Goal: Check status: Check status

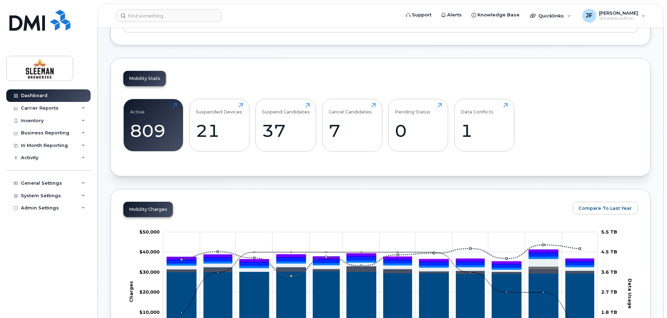
scroll to position [209, 0]
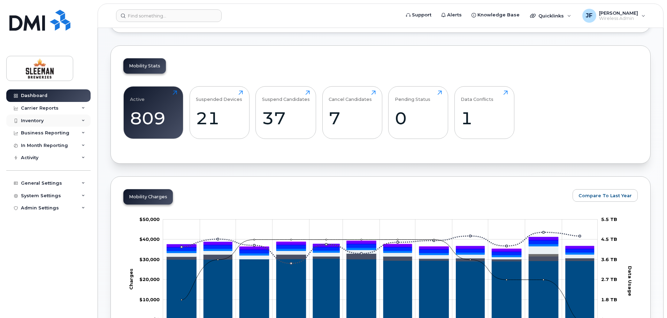
click at [35, 119] on div "Inventory" at bounding box center [32, 121] width 23 height 6
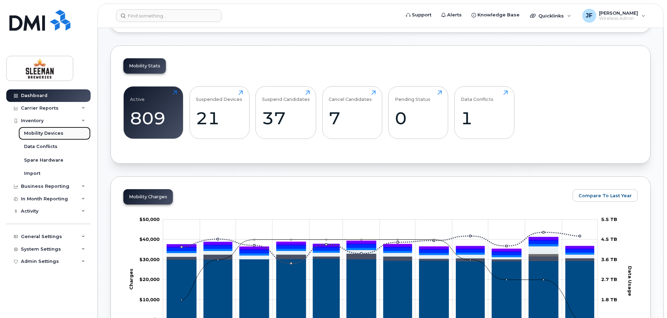
click at [53, 136] on div "Mobility Devices" at bounding box center [43, 133] width 39 height 6
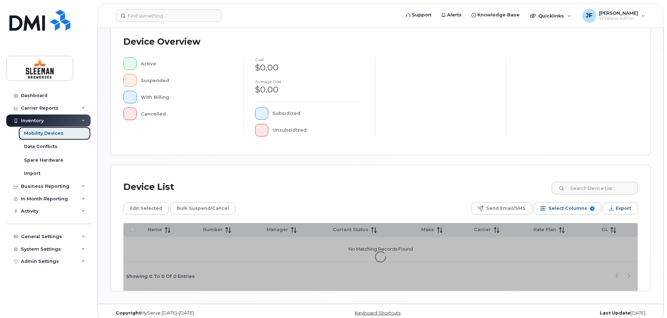
scroll to position [162, 0]
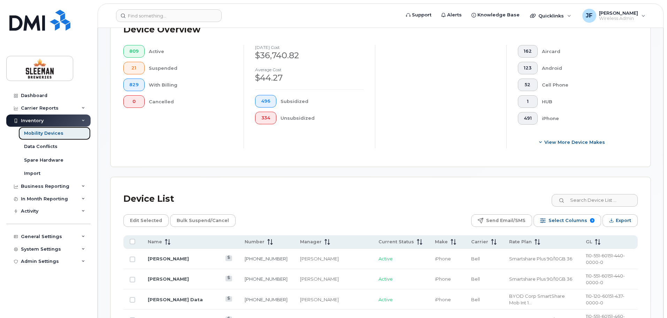
scroll to position [197, 0]
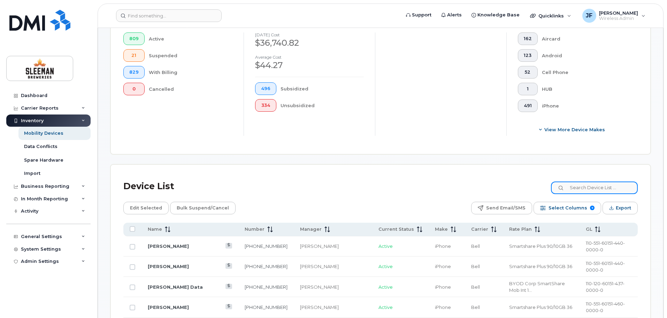
click at [598, 183] on input at bounding box center [594, 187] width 87 height 13
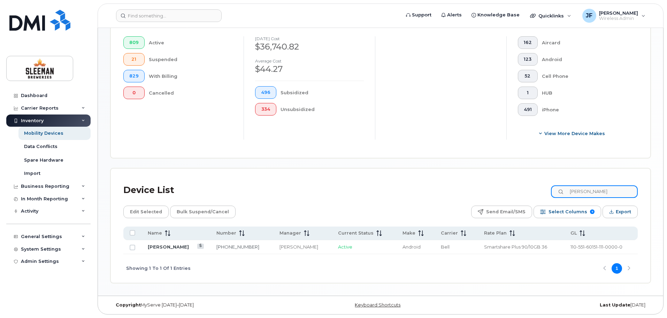
scroll to position [187, 0]
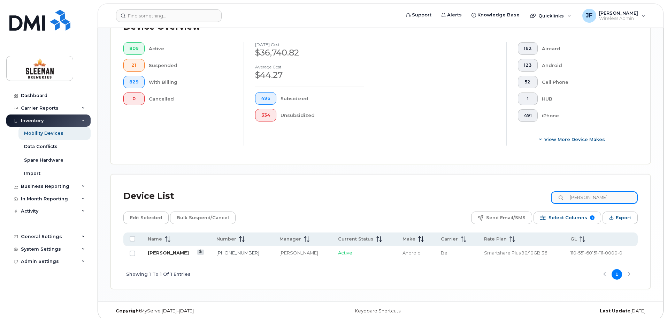
type input "Jake"
click at [168, 250] on link "[PERSON_NAME]" at bounding box center [168, 253] width 41 height 6
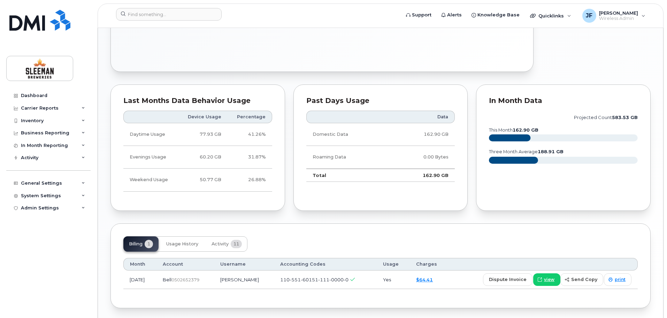
scroll to position [396, 0]
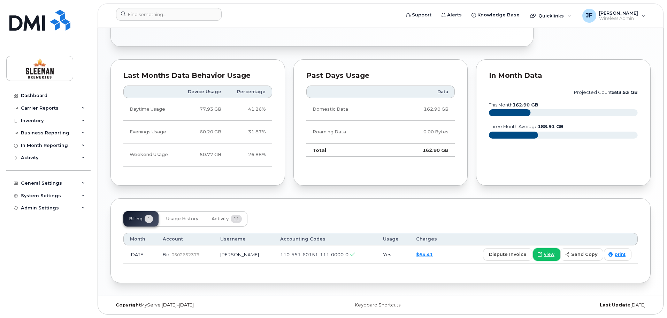
click at [543, 255] on span at bounding box center [540, 254] width 6 height 6
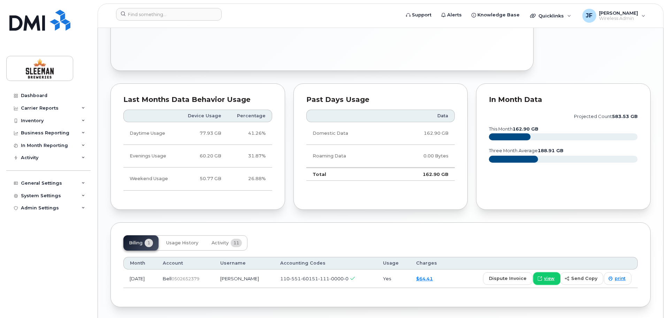
scroll to position [361, 0]
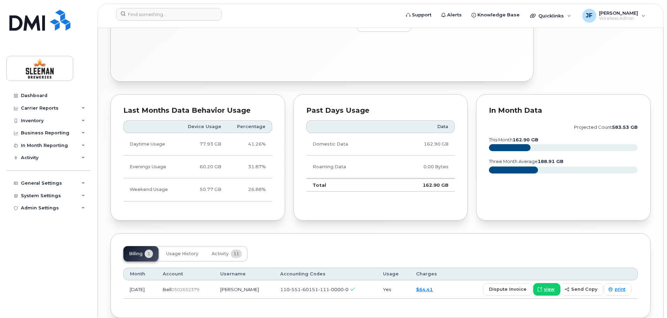
click at [339, 145] on td "Domestic Data" at bounding box center [347, 144] width 83 height 23
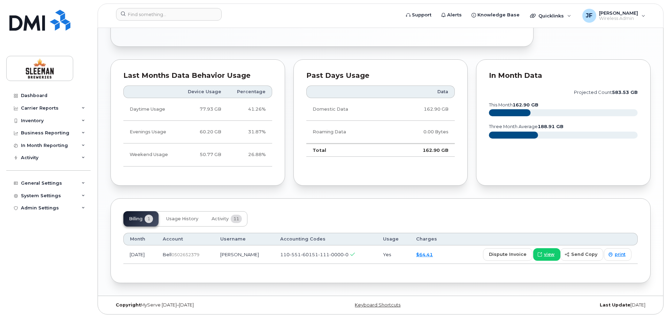
click at [509, 104] on text "this month 162.90 GB" at bounding box center [514, 104] width 50 height 5
click at [524, 105] on tspan "162.90 GB" at bounding box center [526, 104] width 26 height 5
click at [519, 112] on rect at bounding box center [509, 112] width 41 height 7
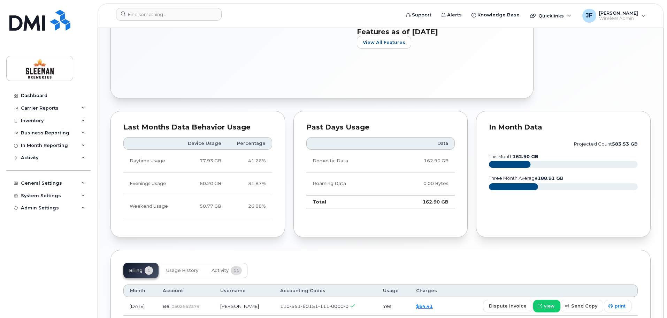
scroll to position [291, 0]
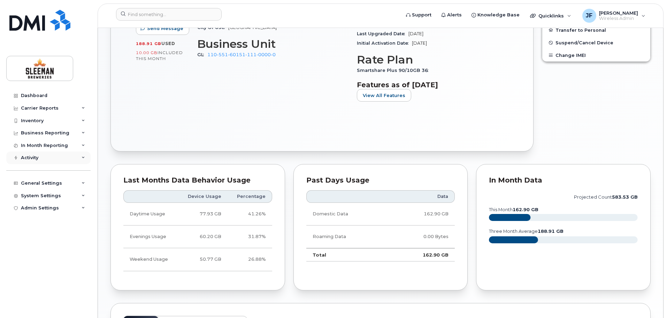
click at [31, 159] on div "Activity" at bounding box center [29, 158] width 17 height 6
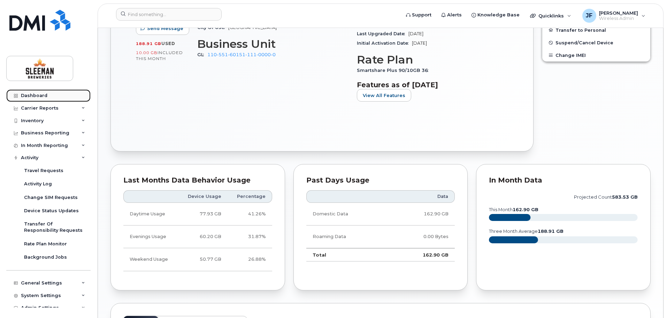
click at [38, 96] on div "Dashboard" at bounding box center [34, 96] width 26 height 6
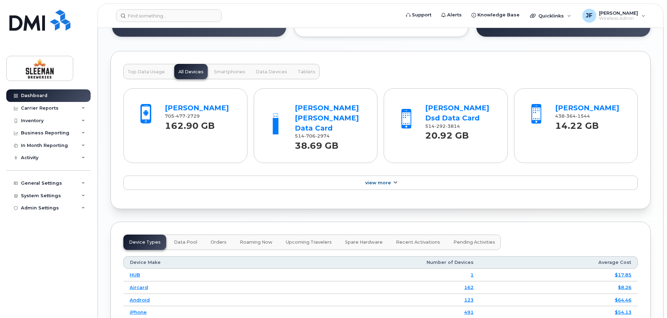
scroll to position [732, 0]
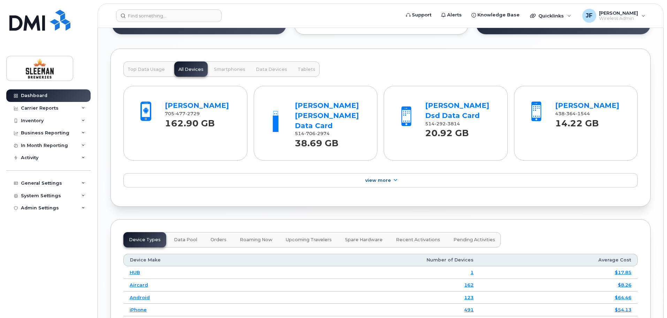
click at [221, 71] on span "Smartphones" at bounding box center [229, 70] width 31 height 6
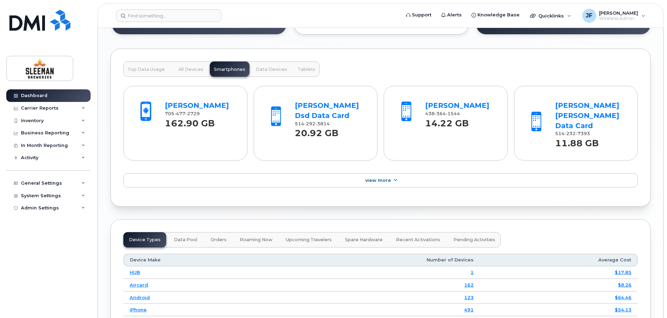
click at [274, 67] on span "Data Devices" at bounding box center [271, 70] width 31 height 6
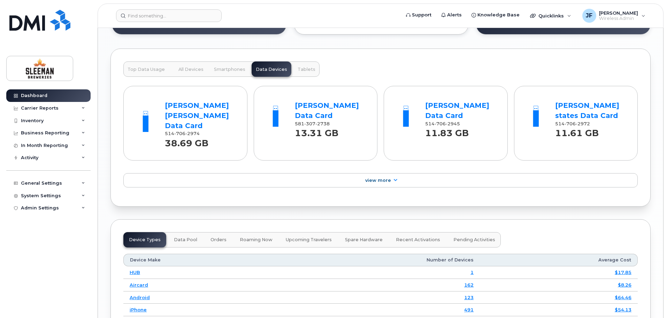
click at [229, 69] on span "Smartphones" at bounding box center [229, 70] width 31 height 6
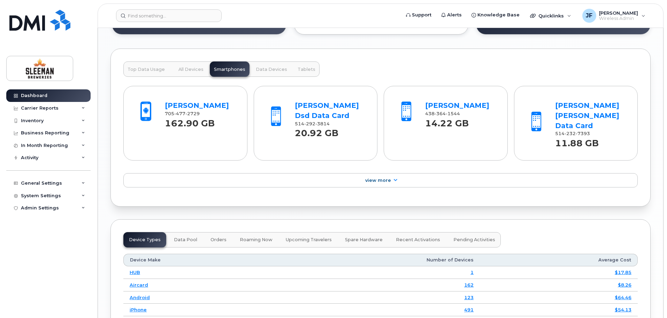
click at [191, 73] on button "All Devices" at bounding box center [190, 68] width 33 height 15
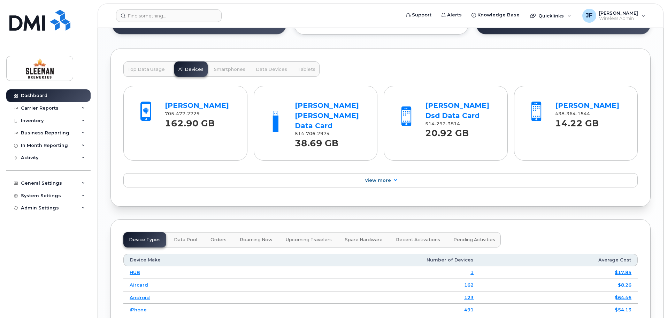
click at [219, 69] on span "Smartphones" at bounding box center [229, 70] width 31 height 6
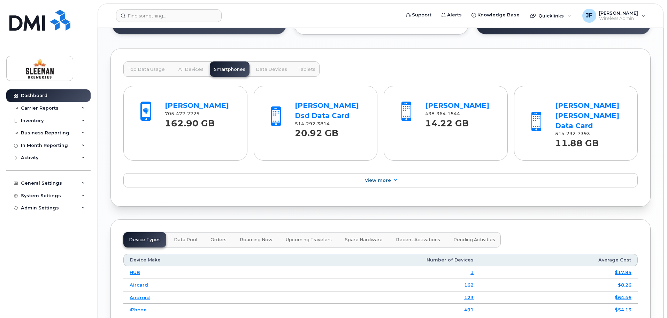
click at [190, 69] on span "All Devices" at bounding box center [190, 70] width 25 height 6
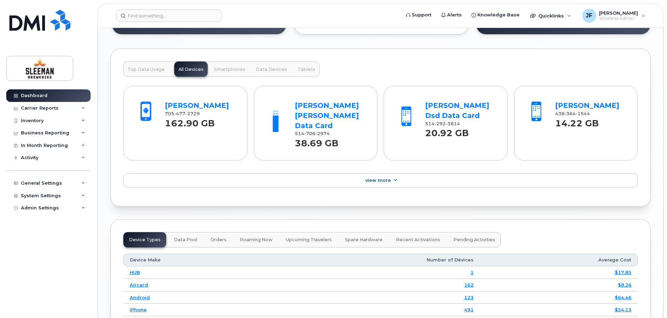
click at [260, 70] on span "Data Devices" at bounding box center [271, 70] width 31 height 6
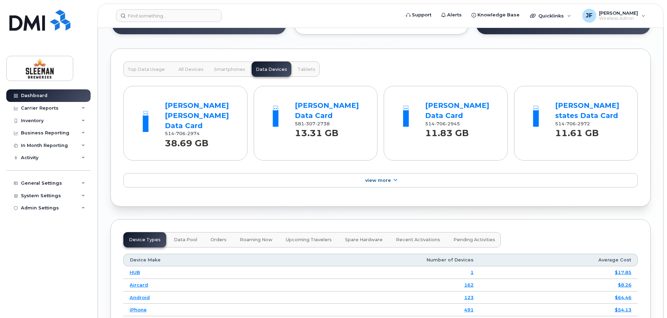
click at [212, 137] on div "38.69 GB" at bounding box center [200, 143] width 70 height 13
drag, startPoint x: 237, startPoint y: 116, endPoint x: 164, endPoint y: 102, distance: 74.2
click at [164, 102] on div "Jean Philippe Fournier Data Card 514 706 2974 38.69 GB" at bounding box center [200, 123] width 76 height 52
click at [185, 69] on span "All Devices" at bounding box center [190, 70] width 25 height 6
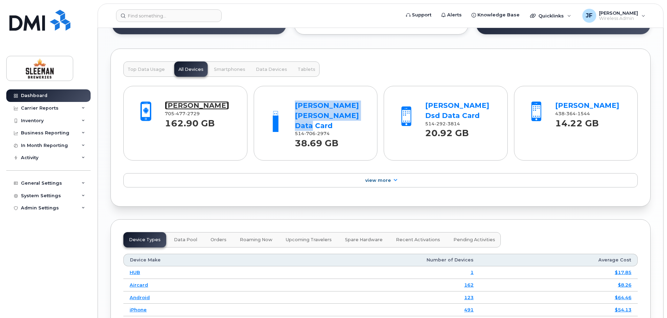
click at [209, 105] on link "[PERSON_NAME]" at bounding box center [197, 105] width 64 height 8
click at [409, 61] on div "Top Data Usage All Devices Smartphones Data Devices Tablets Jake Krotowski 705 …" at bounding box center [381, 127] width 540 height 158
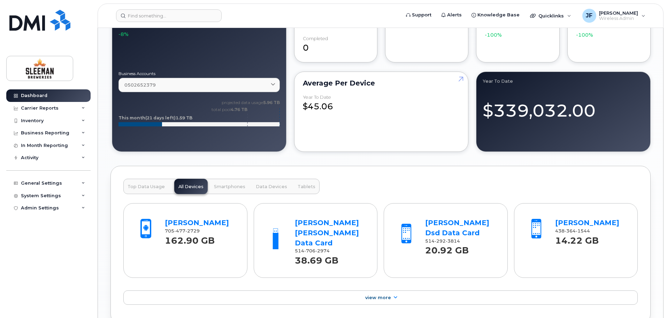
scroll to position [593, 0]
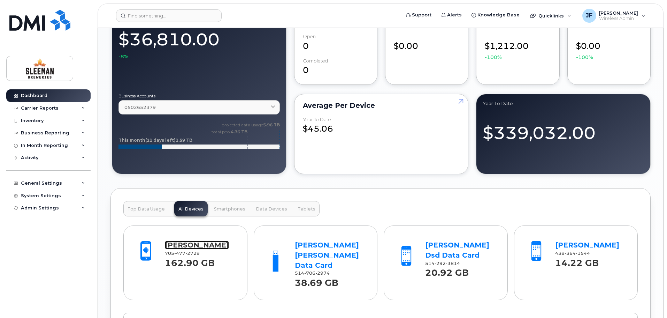
click at [190, 244] on link "[PERSON_NAME]" at bounding box center [197, 245] width 64 height 8
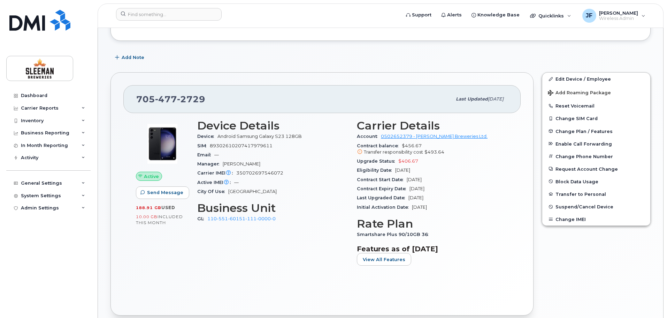
scroll to position [139, 0]
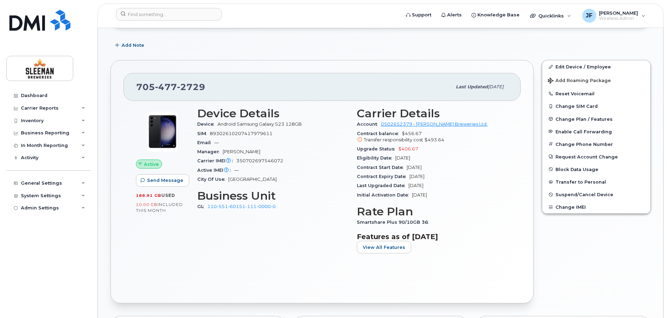
click at [283, 261] on div "Device Details Device Android Samsung Galaxy S23 128GB SIM 89302610207417979611…" at bounding box center [273, 183] width 160 height 160
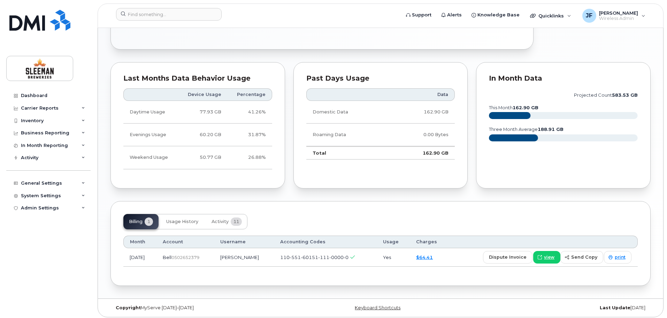
scroll to position [396, 0]
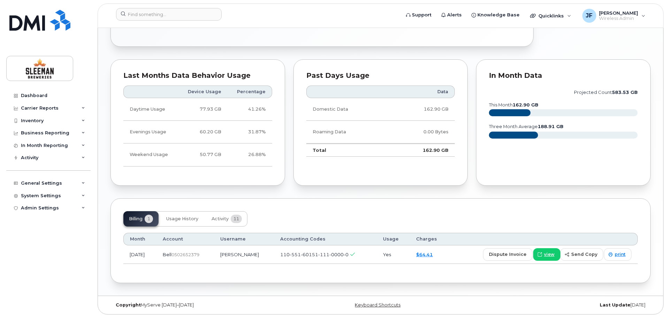
click at [146, 253] on td "Sep 2025" at bounding box center [139, 254] width 33 height 18
click at [548, 256] on span "view" at bounding box center [549, 254] width 10 height 6
click at [40, 93] on div "Dashboard" at bounding box center [34, 96] width 26 height 6
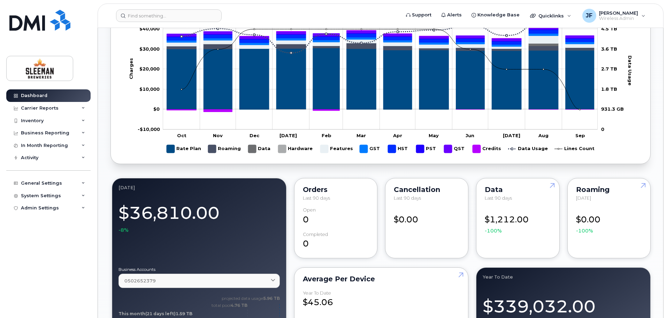
scroll to position [470, 0]
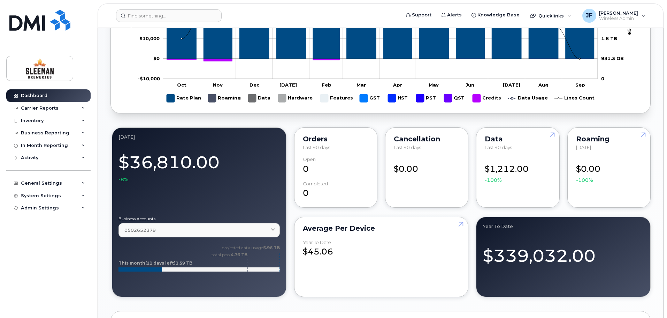
click at [152, 138] on div "[DATE]" at bounding box center [199, 137] width 161 height 6
click at [199, 230] on div "0502652379" at bounding box center [199, 230] width 150 height 7
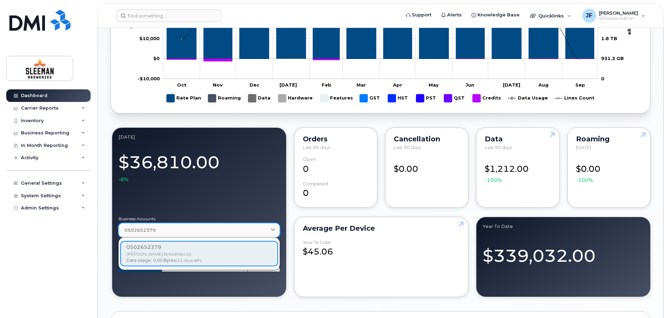
click at [199, 230] on div "0502652379" at bounding box center [199, 230] width 150 height 7
click at [224, 205] on div at bounding box center [199, 197] width 161 height 28
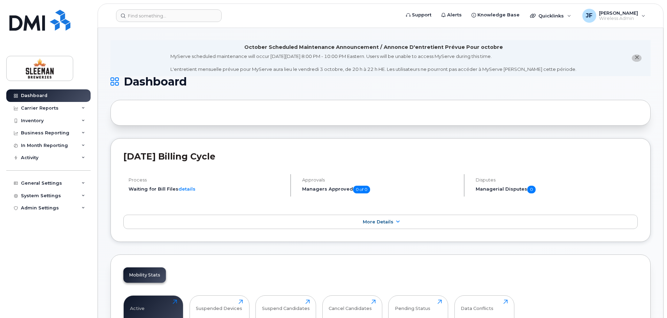
scroll to position [0, 0]
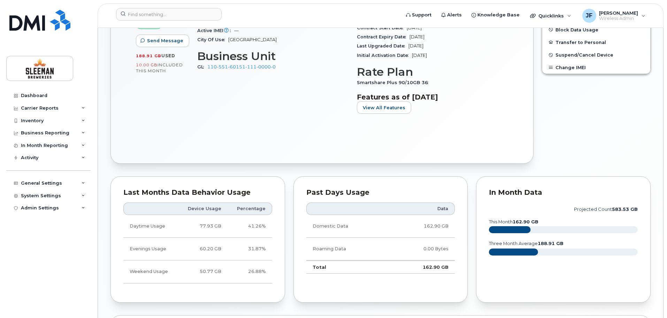
scroll to position [349, 0]
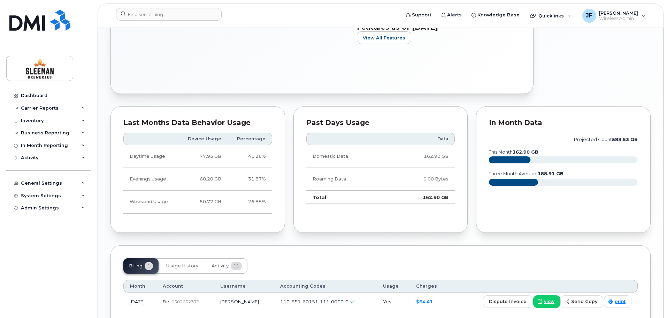
click at [257, 203] on td "26.88%" at bounding box center [250, 201] width 45 height 23
drag, startPoint x: 154, startPoint y: 177, endPoint x: 273, endPoint y: 204, distance: 121.6
click at [273, 204] on div "Last Months Data Behavior Usage Device Usage Percentage Daytime Usage 77.93 GB …" at bounding box center [198, 169] width 175 height 126
click at [300, 190] on div "Past Days Usage Data Domestic Data 162.90 GB Roaming Data 0.00 Bytes Total 162.…" at bounding box center [381, 169] width 175 height 126
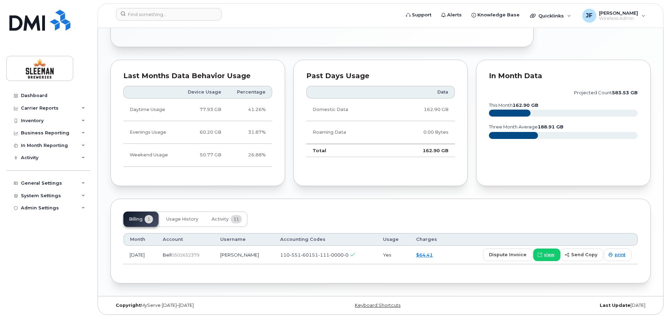
scroll to position [396, 0]
click at [551, 254] on span "view" at bounding box center [549, 254] width 10 height 6
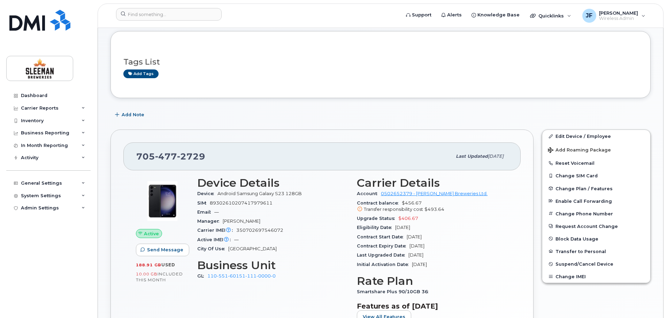
scroll to position [0, 0]
